Goal: Information Seeking & Learning: Find specific fact

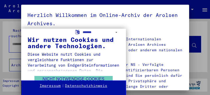
type input "******"
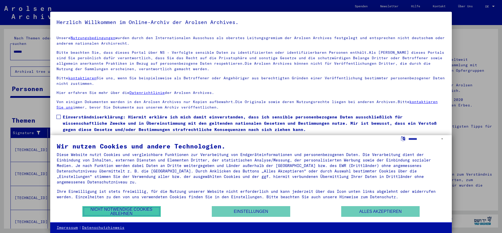
click at [144, 95] on button "Nicht notwendige Cookies ablehnen" at bounding box center [121, 211] width 78 height 11
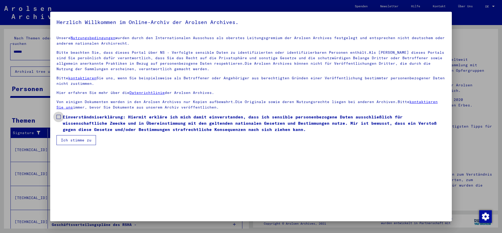
click at [59, 95] on span at bounding box center [58, 117] width 4 height 4
drag, startPoint x: 66, startPoint y: 136, endPoint x: 74, endPoint y: 140, distance: 8.4
click at [67, 95] on button "Ich stimme zu" at bounding box center [75, 140] width 39 height 10
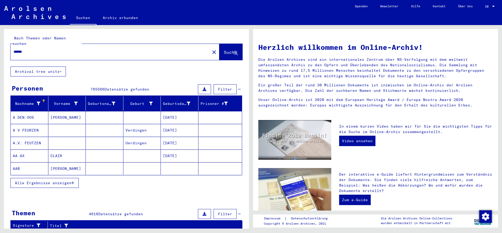
click at [210, 50] on span "Suche" at bounding box center [230, 52] width 13 height 5
click at [60, 95] on mat-cell "[PERSON_NAME]" at bounding box center [67, 117] width 38 height 13
